Goal: Task Accomplishment & Management: Manage account settings

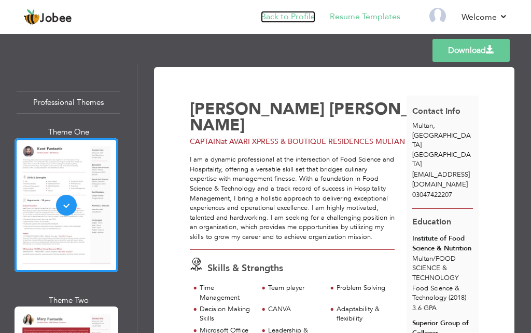
click at [306, 15] on link "Back to Profile" at bounding box center [288, 17] width 54 height 12
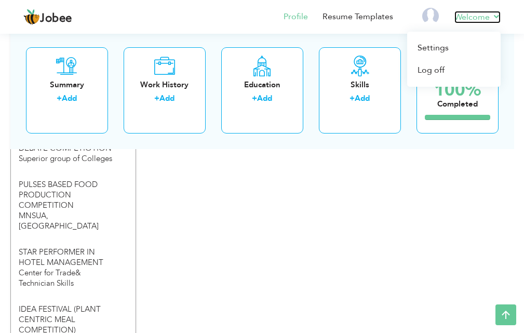
click at [493, 12] on link "Welcome" at bounding box center [477, 17] width 46 height 12
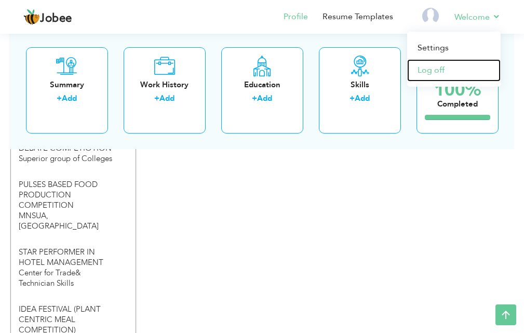
click at [437, 69] on link "Log off" at bounding box center [453, 70] width 93 height 22
